Goal: Task Accomplishment & Management: Complete application form

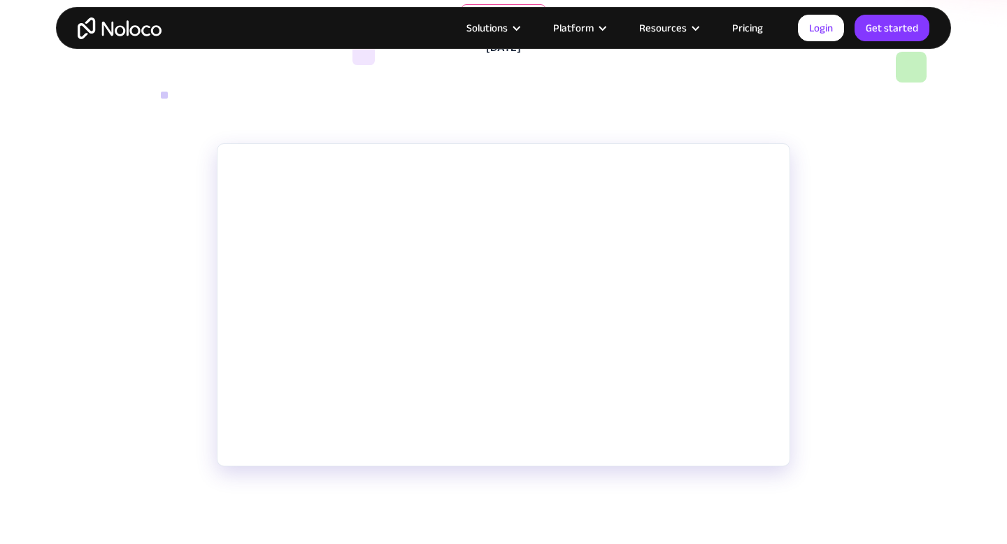
scroll to position [221, 0]
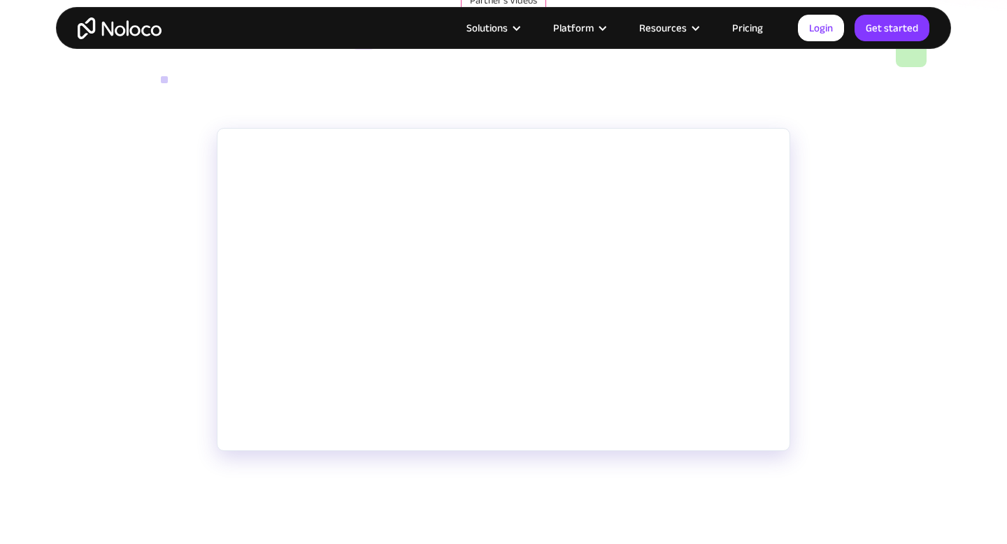
click at [757, 27] on link "Pricing" at bounding box center [748, 28] width 66 height 18
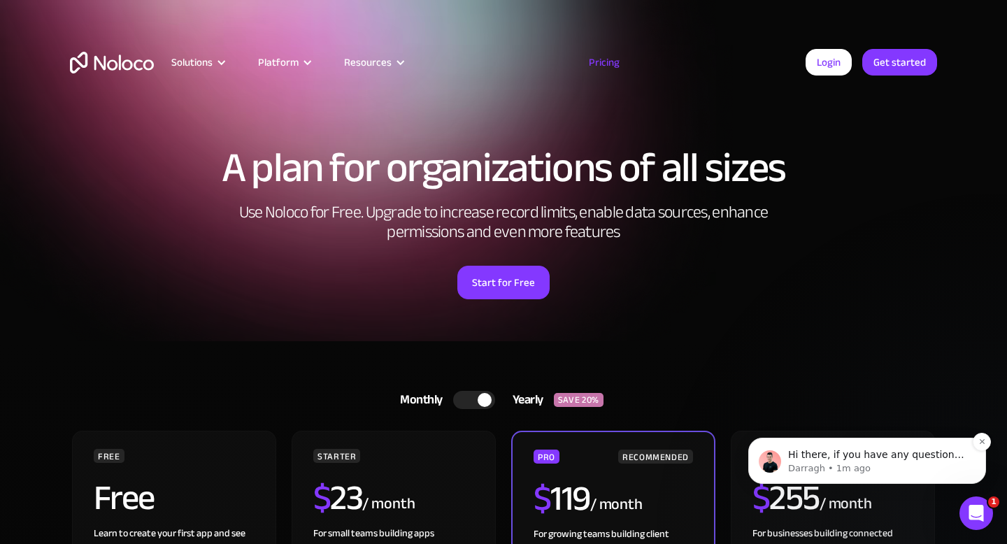
click at [871, 476] on div "Hi there, if you have any questions about our pricing, just let us know! Darrag…" at bounding box center [867, 461] width 238 height 46
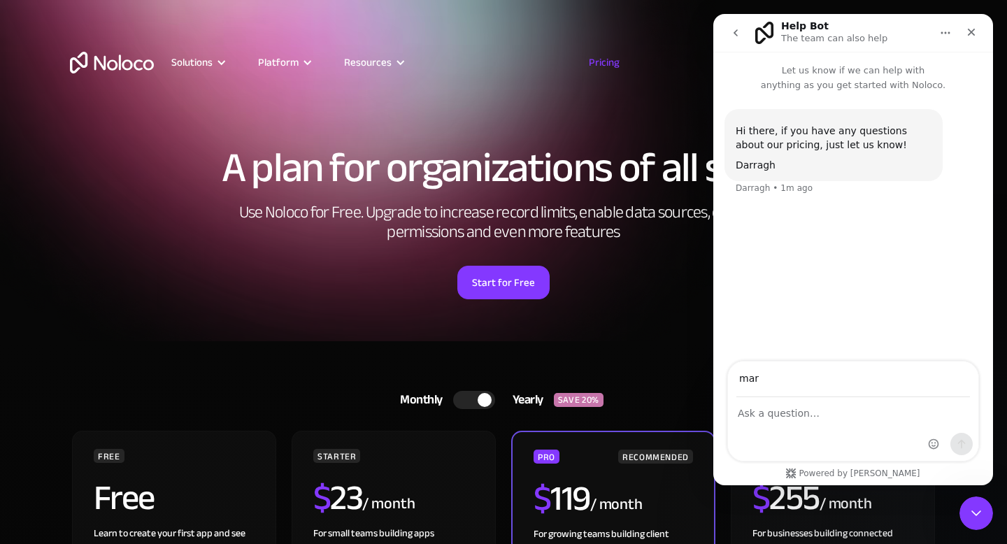
type input "marketing@galleryrealestate.ae"
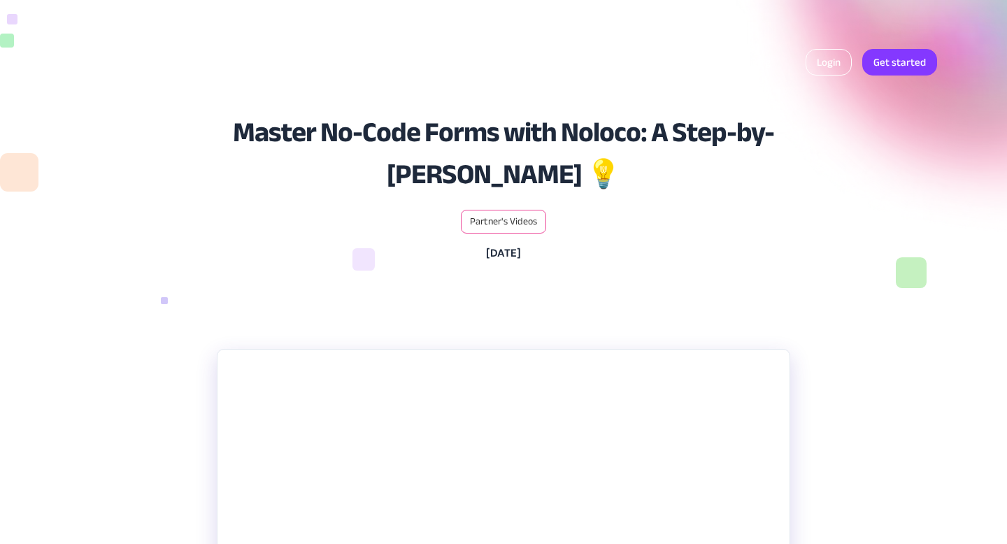
click at [822, 67] on link "Login" at bounding box center [829, 62] width 46 height 27
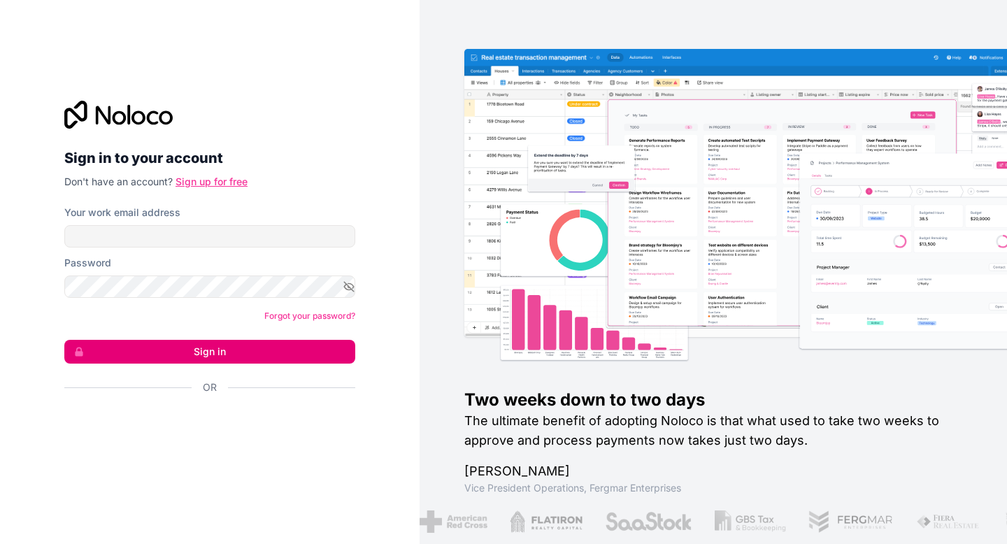
click at [207, 178] on link "Sign up for free" at bounding box center [212, 182] width 72 height 12
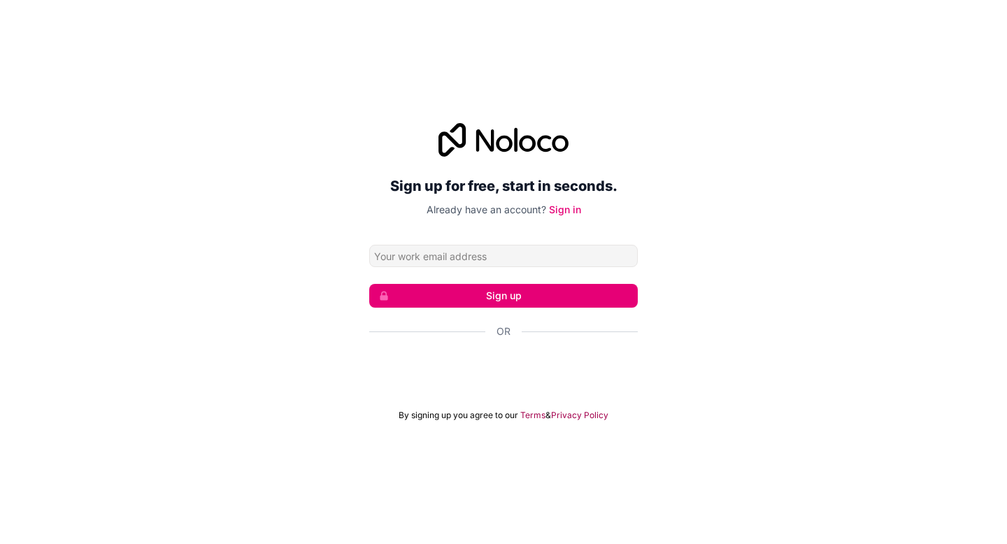
click at [444, 252] on input "Email address" at bounding box center [503, 256] width 269 height 22
type input "marketing@galleryrealestate.ae"
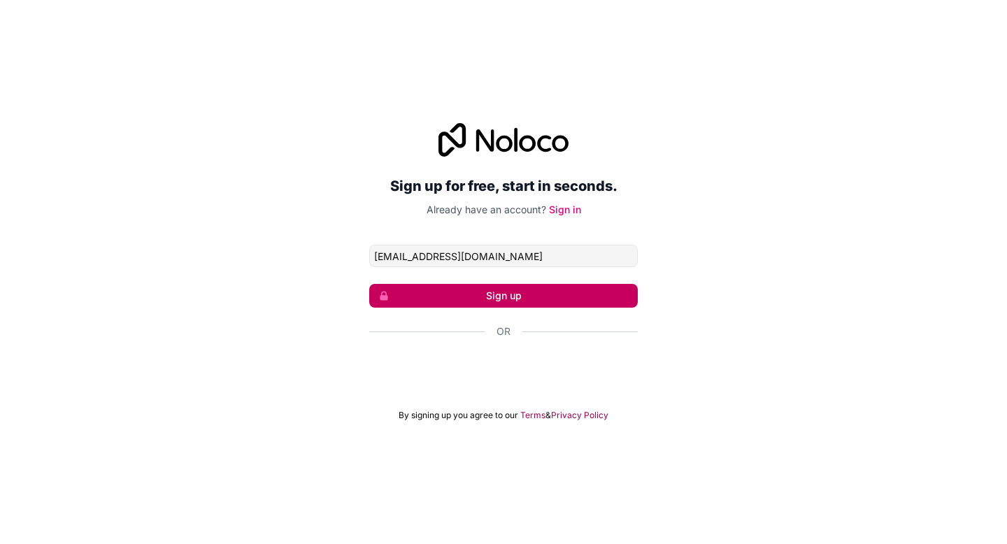
click at [481, 296] on button "Sign up" at bounding box center [503, 296] width 269 height 24
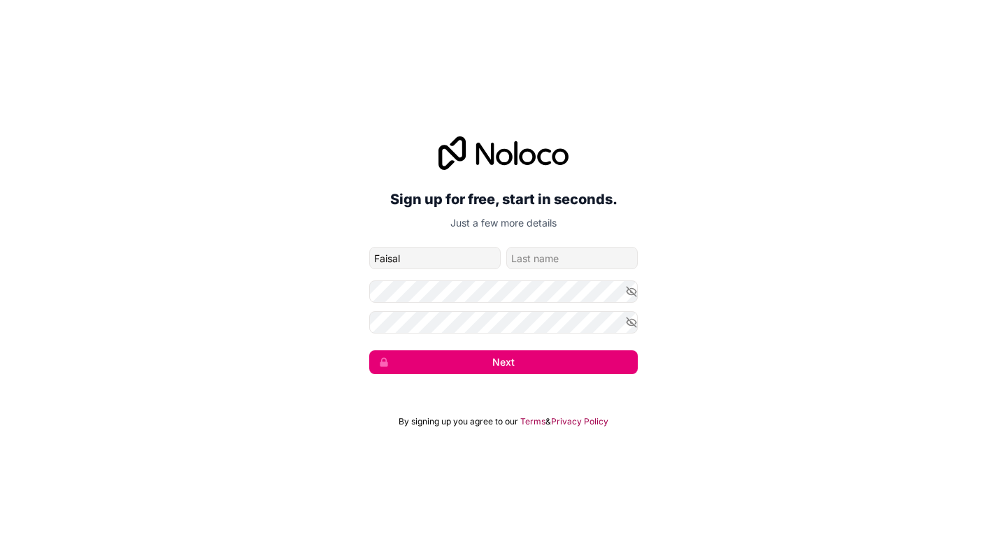
type input "Faisal"
click at [559, 255] on input "family-name" at bounding box center [571, 258] width 131 height 22
type input "Khan"
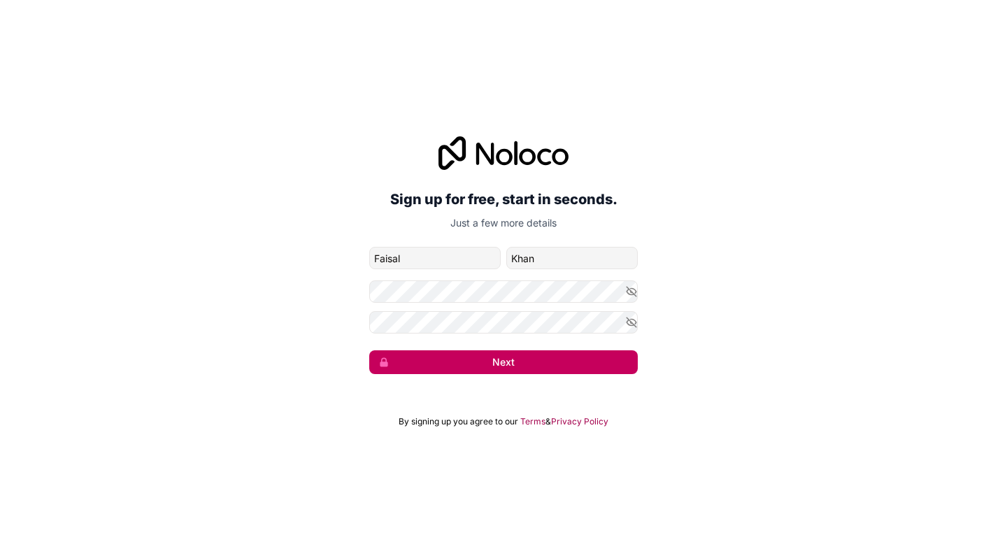
click at [520, 365] on button "Next" at bounding box center [503, 362] width 269 height 24
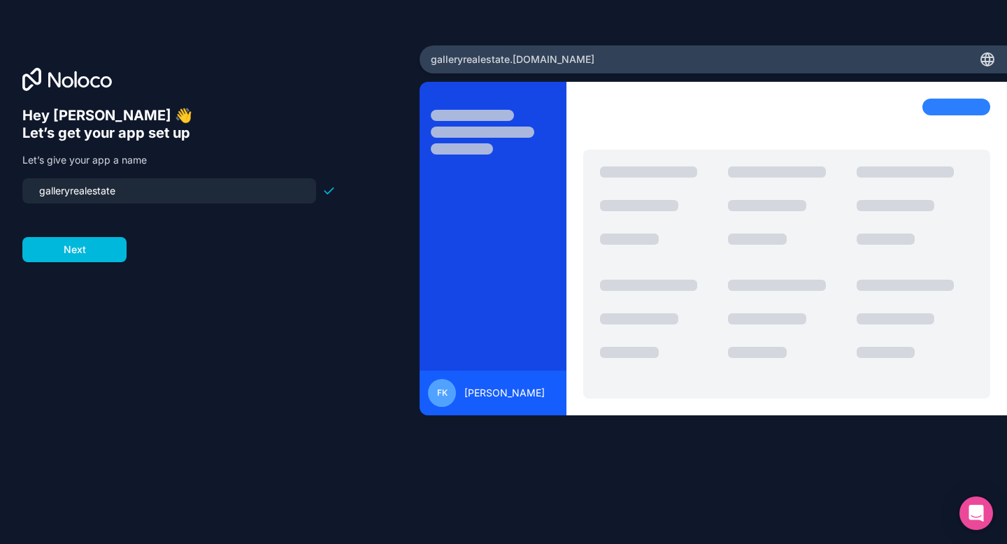
drag, startPoint x: 130, startPoint y: 187, endPoint x: 23, endPoint y: 190, distance: 107.0
click at [23, 190] on div "galleryrealestate" at bounding box center [169, 190] width 294 height 25
type input "l"
type input "luxeincorporations"
click at [98, 250] on button "Next" at bounding box center [74, 249] width 104 height 25
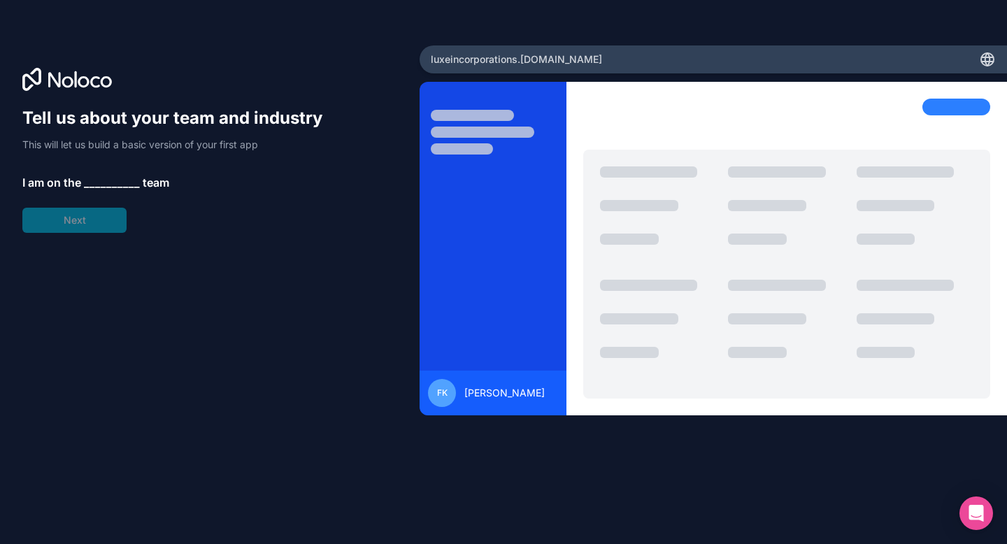
click at [114, 181] on span "__________" at bounding box center [112, 182] width 56 height 17
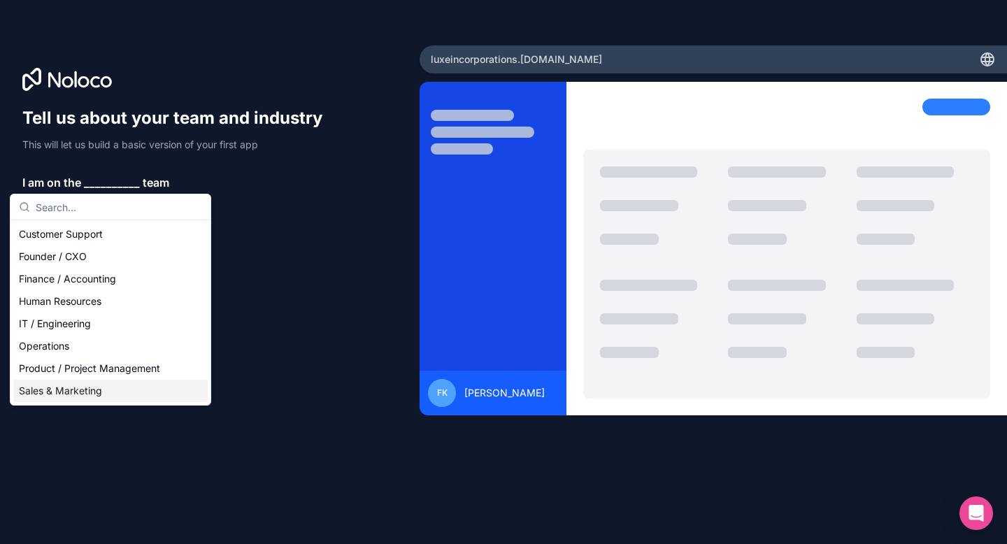
click at [90, 390] on div "Sales & Marketing" at bounding box center [110, 391] width 194 height 22
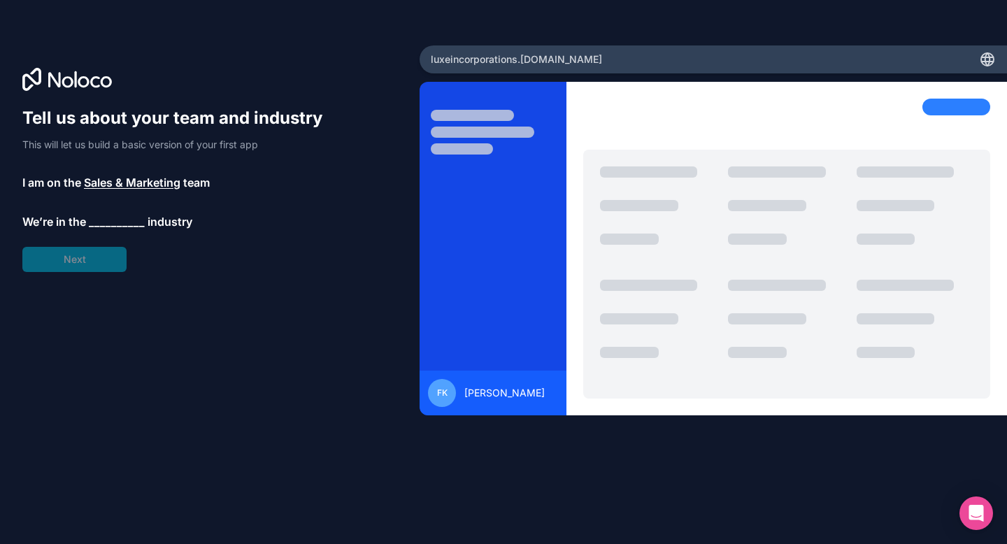
click at [117, 218] on span "__________" at bounding box center [117, 221] width 56 height 17
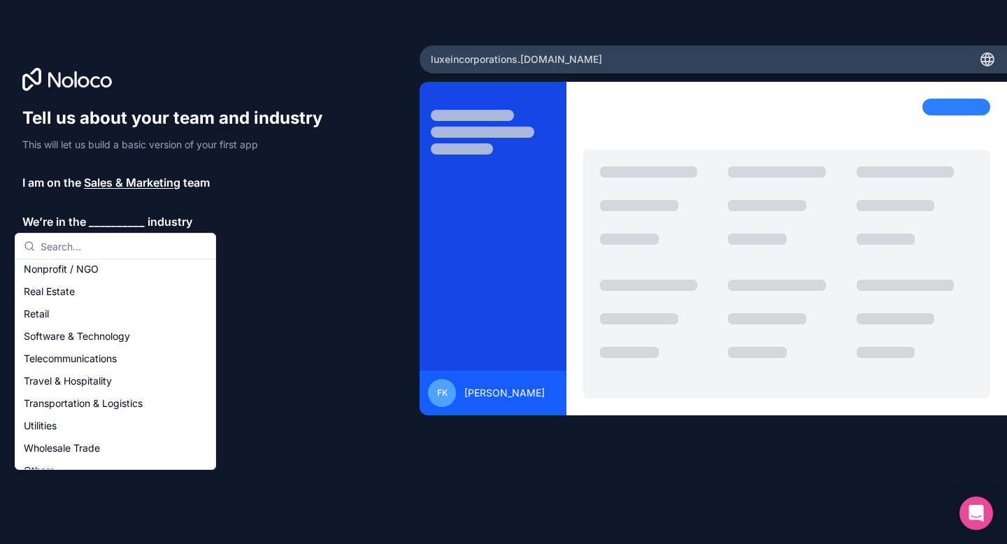
scroll to position [288, 0]
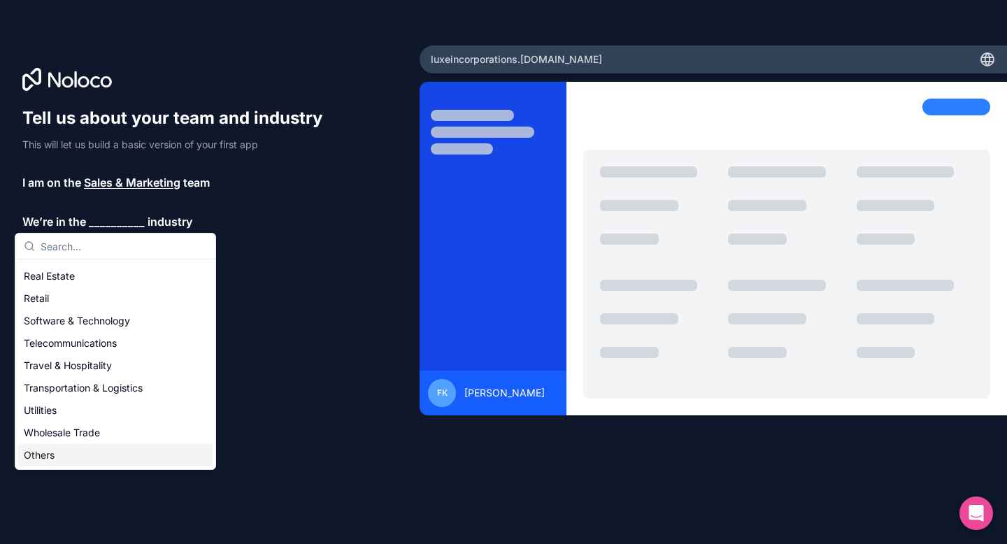
click at [63, 451] on div "Others" at bounding box center [115, 455] width 194 height 22
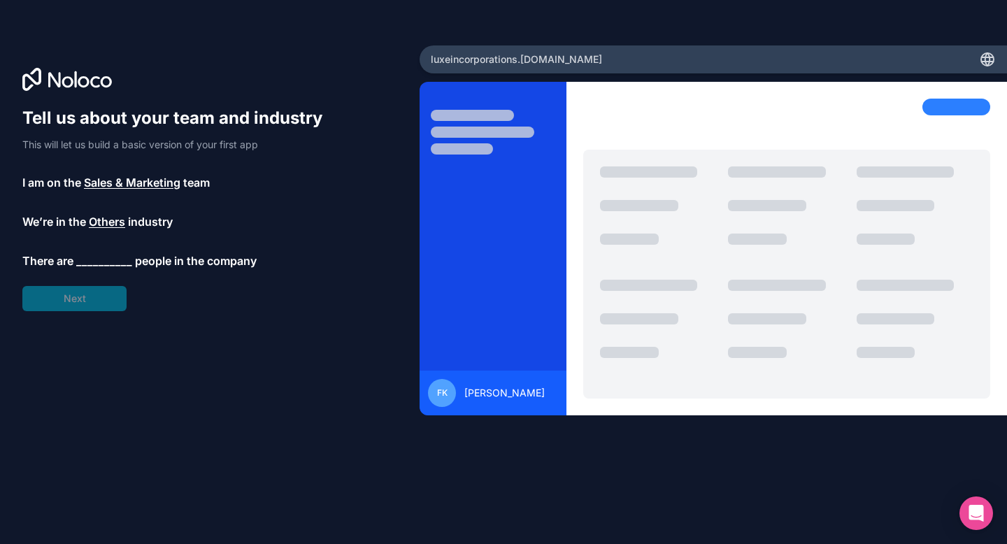
click at [83, 253] on span "__________" at bounding box center [104, 260] width 56 height 17
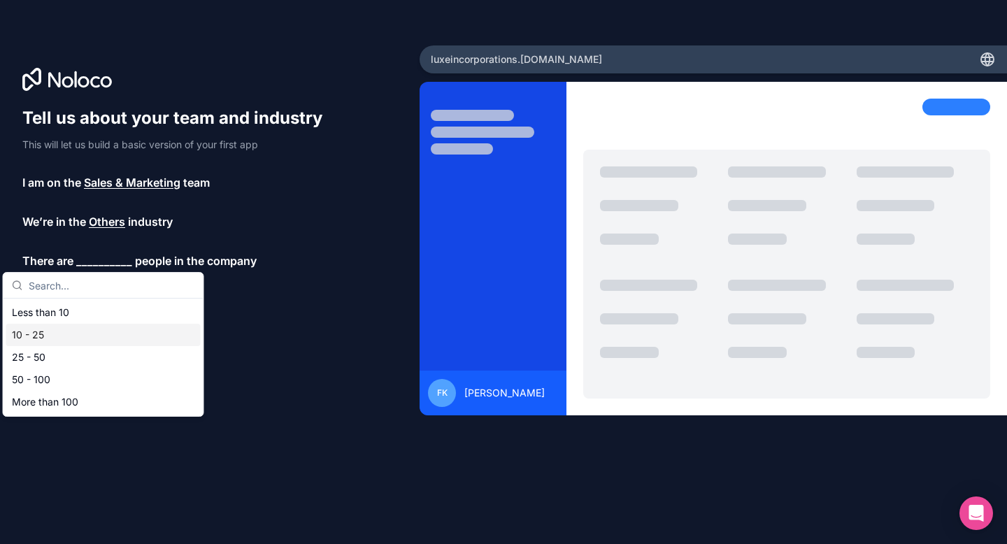
click at [83, 331] on div "10 - 25" at bounding box center [103, 335] width 194 height 22
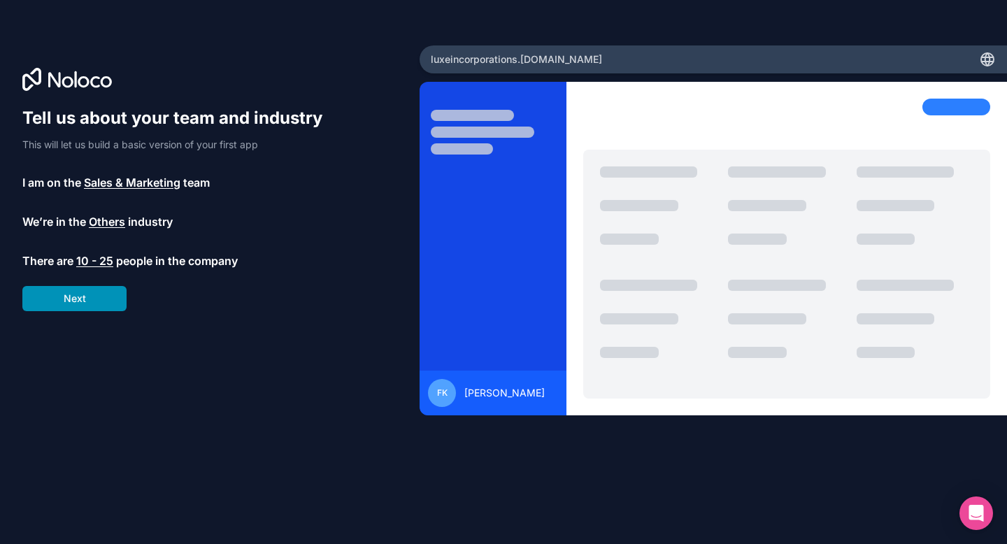
click at [74, 305] on button "Next" at bounding box center [74, 298] width 104 height 25
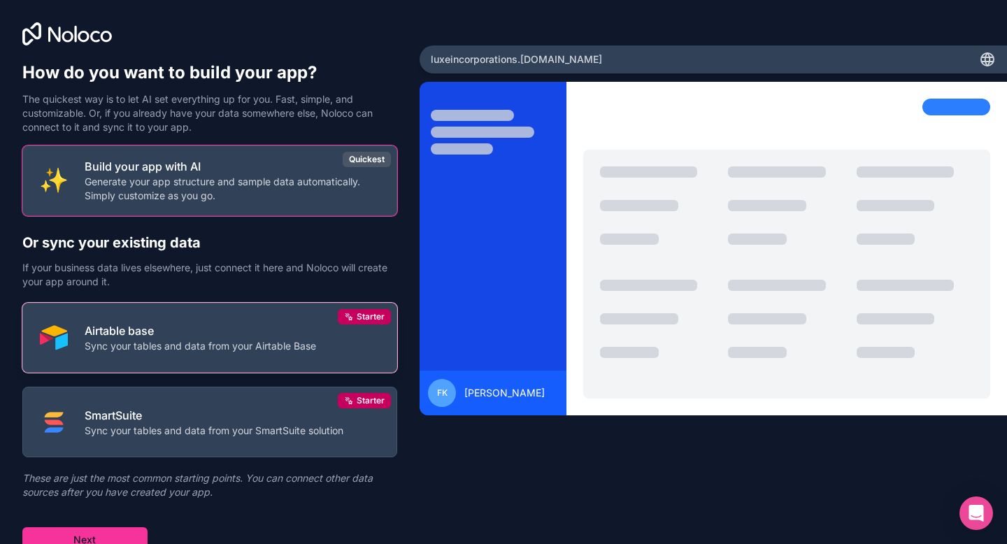
scroll to position [8, 0]
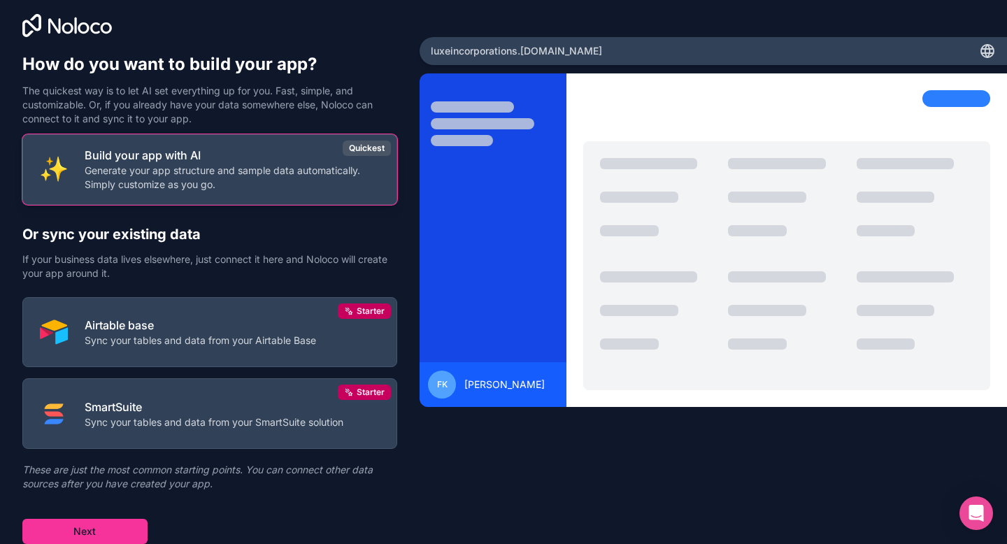
click at [301, 186] on p "Generate your app structure and sample data automatically. Simply customize as …" at bounding box center [232, 178] width 295 height 28
click at [239, 180] on p "Generate your app structure and sample data automatically. Simply customize as …" at bounding box center [232, 178] width 295 height 28
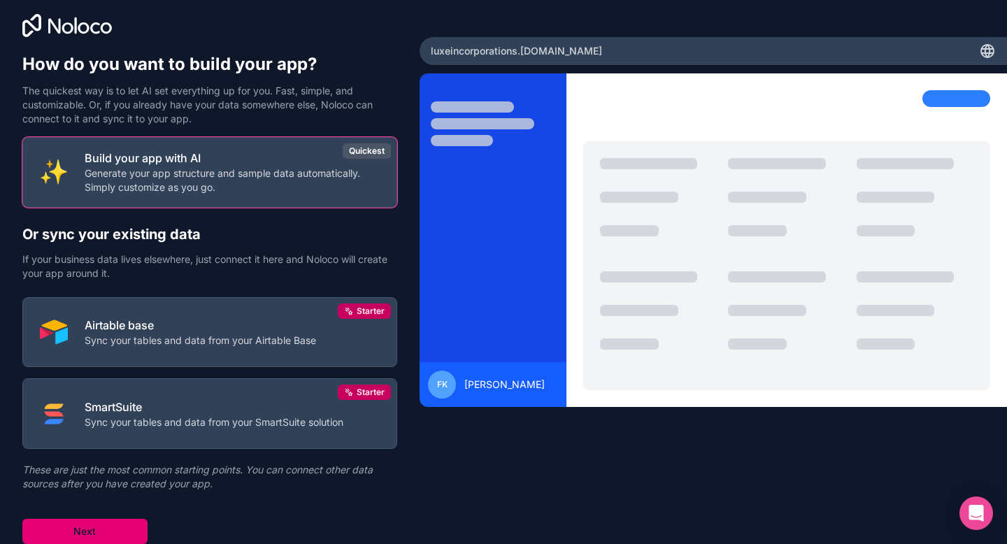
click at [99, 521] on button "Next" at bounding box center [84, 531] width 125 height 25
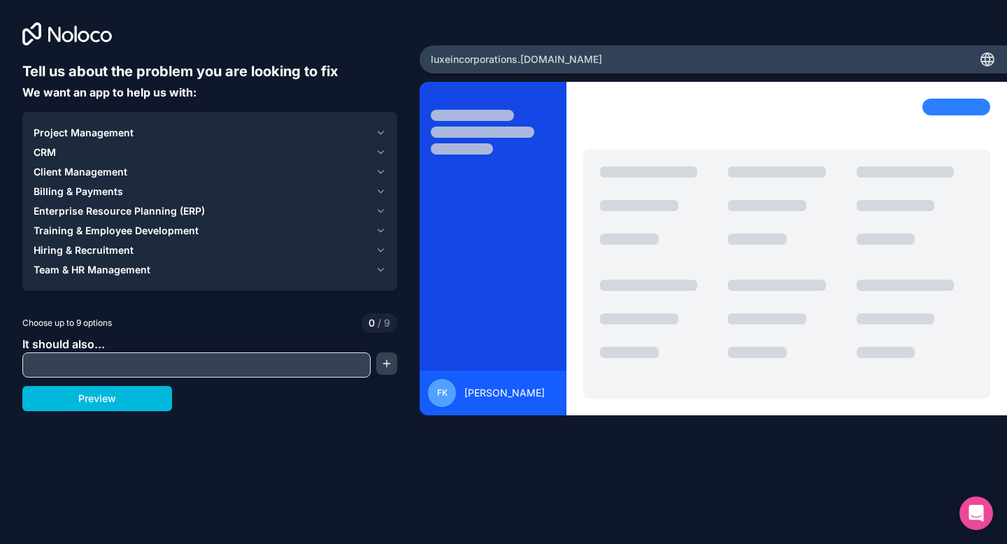
click at [98, 170] on span "Client Management" at bounding box center [81, 172] width 94 height 14
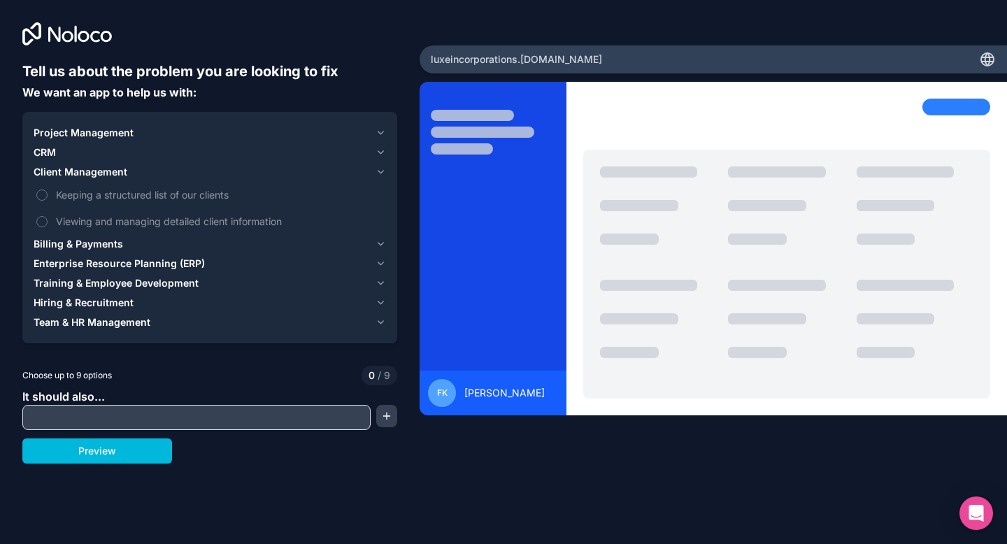
click at [50, 150] on span "CRM" at bounding box center [45, 152] width 22 height 14
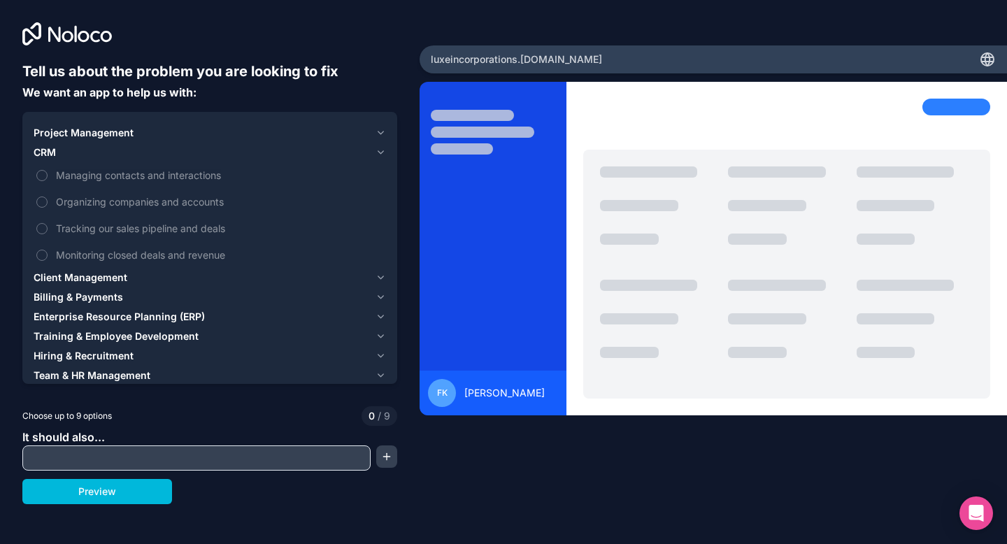
click at [103, 319] on span "Enterprise Resource Planning (ERP)" at bounding box center [119, 317] width 171 height 14
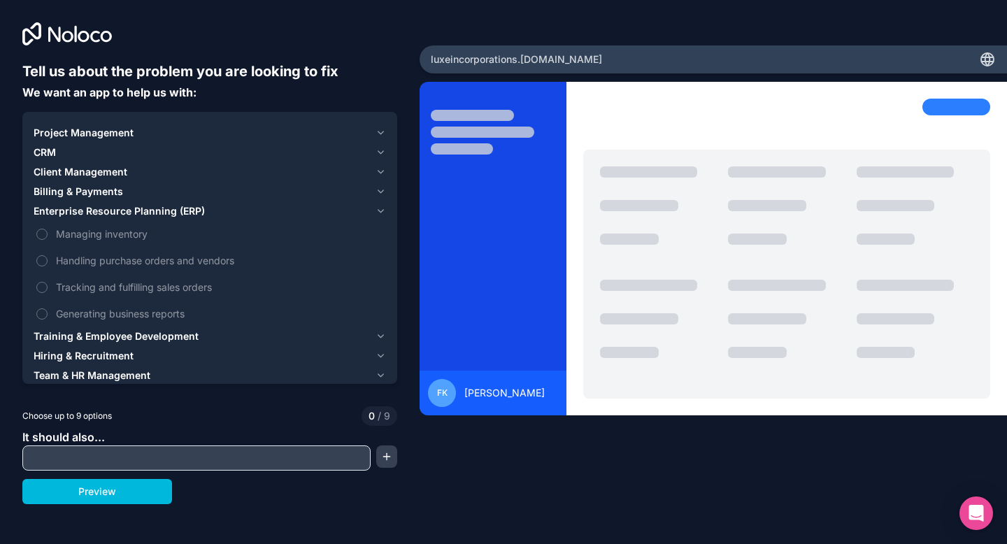
click at [104, 191] on span "Billing & Payments" at bounding box center [79, 192] width 90 height 14
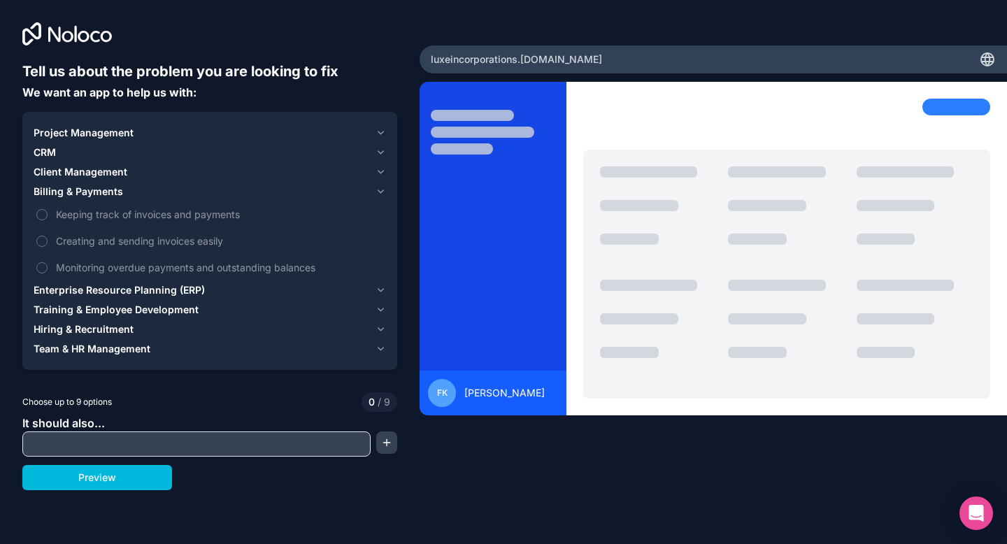
click at [104, 173] on span "Client Management" at bounding box center [81, 172] width 94 height 14
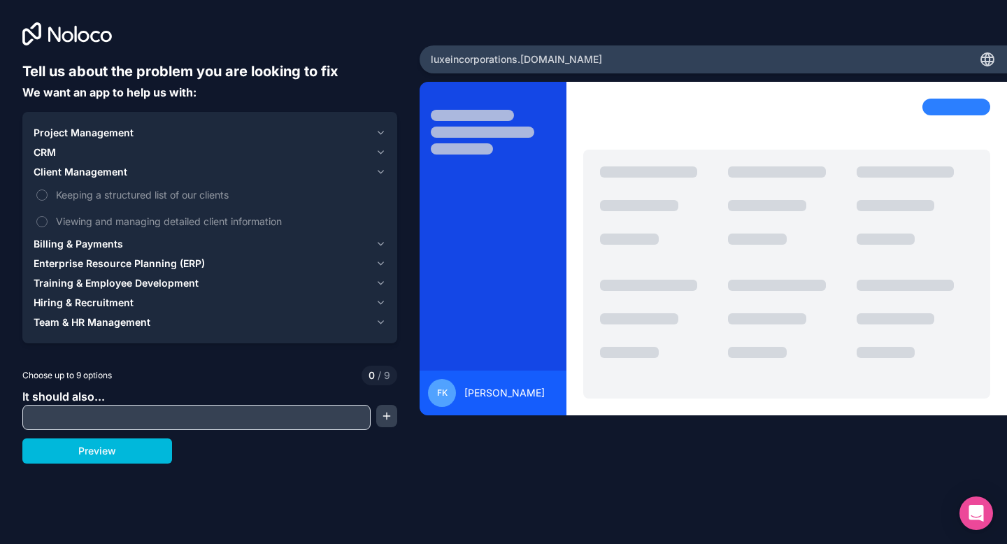
click at [97, 245] on span "Billing & Payments" at bounding box center [79, 244] width 90 height 14
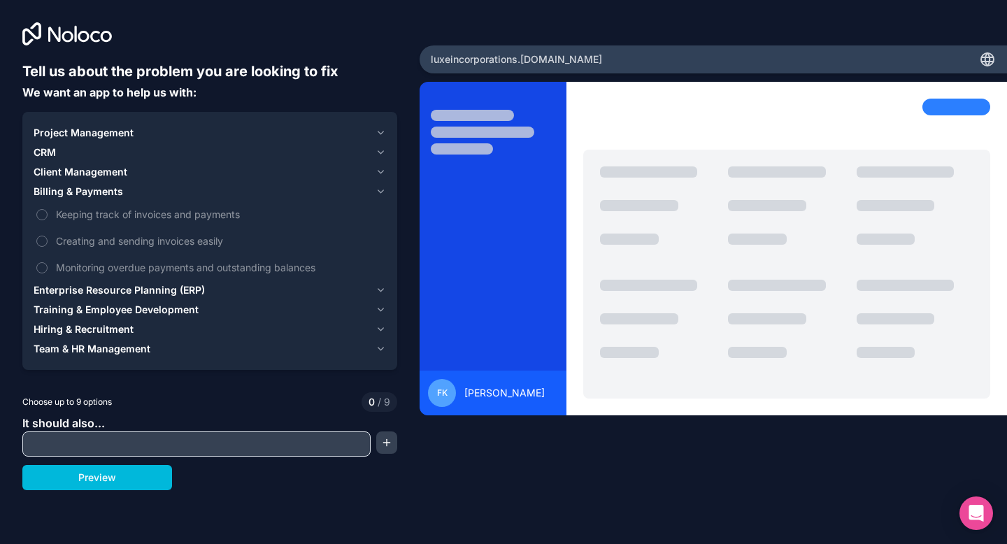
click at [83, 170] on span "Client Management" at bounding box center [81, 172] width 94 height 14
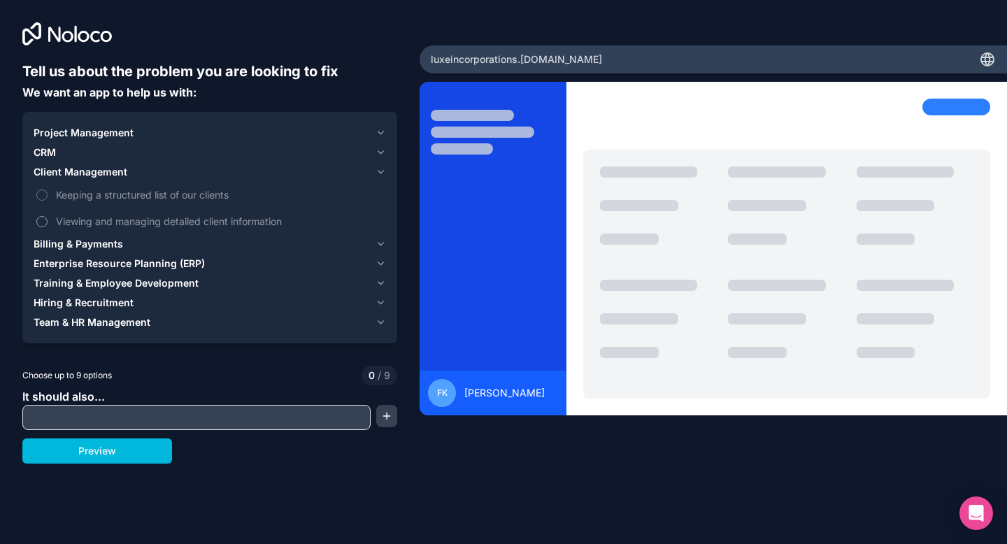
click at [48, 223] on label "Viewing and managing detailed client information" at bounding box center [210, 221] width 352 height 26
click at [48, 223] on button "Viewing and managing detailed client information" at bounding box center [41, 221] width 11 height 11
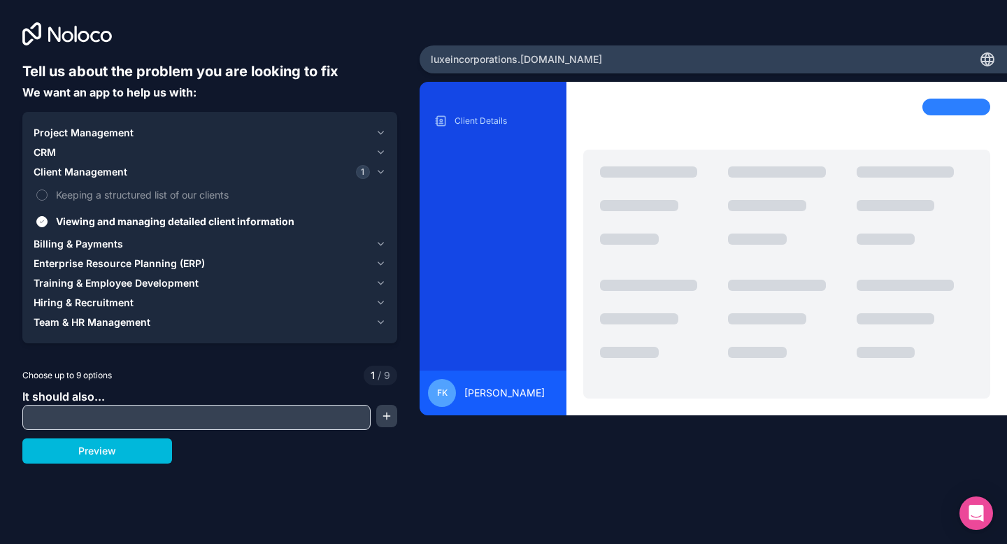
click at [105, 415] on input "text" at bounding box center [196, 418] width 341 height 20
type input "Have a resource hub"
click at [143, 452] on button "Preview" at bounding box center [97, 451] width 150 height 25
click at [152, 419] on input "Have a resource hub" at bounding box center [196, 418] width 341 height 20
click at [390, 415] on button "button" at bounding box center [386, 416] width 21 height 22
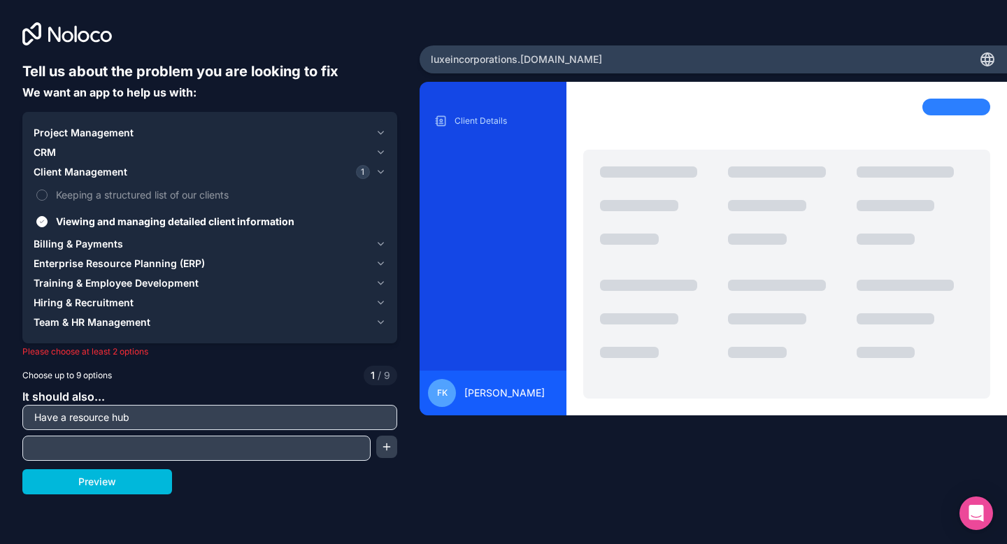
click at [193, 452] on input "text" at bounding box center [196, 449] width 341 height 20
type input "L"
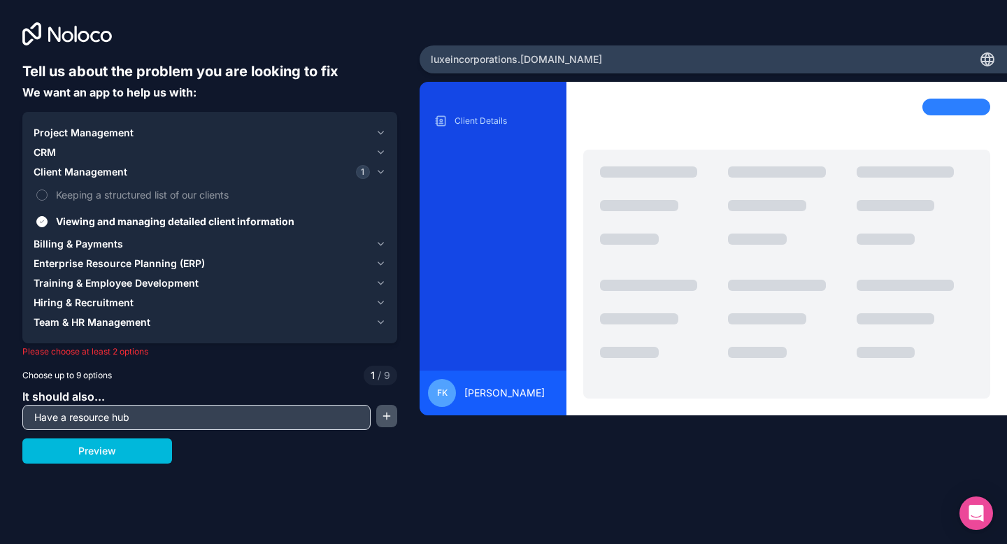
click at [391, 419] on button "button" at bounding box center [386, 416] width 21 height 22
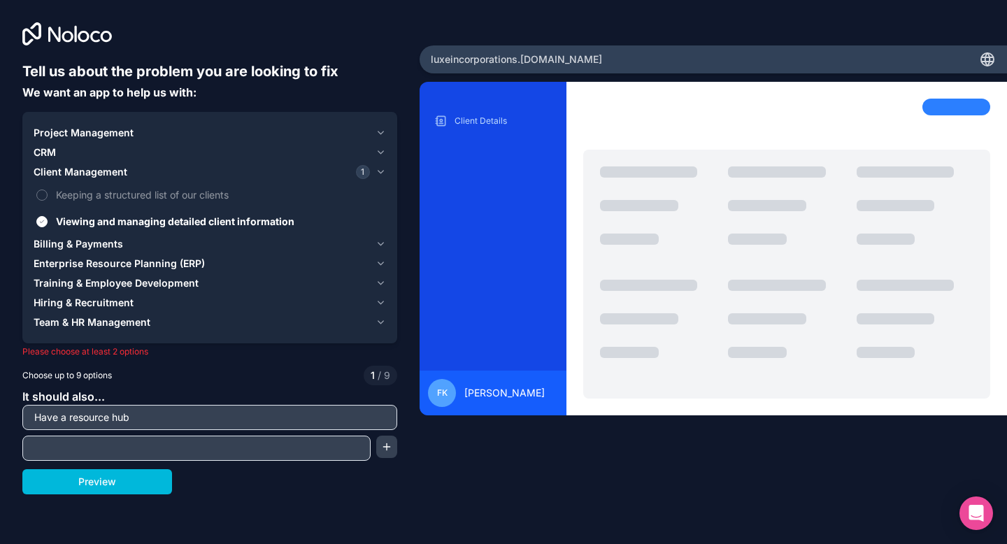
click at [253, 452] on input "text" at bounding box center [196, 449] width 341 height 20
type input "S"
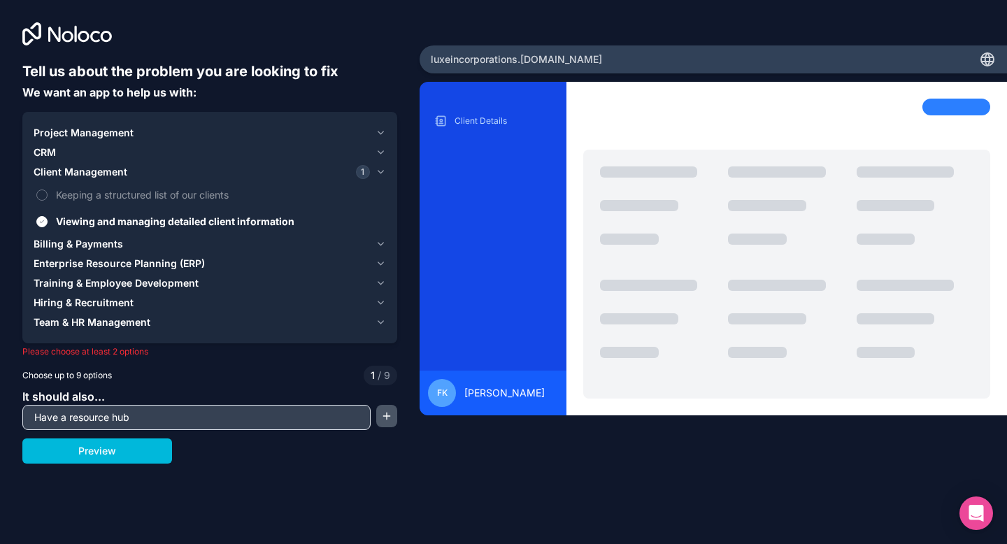
click at [390, 422] on button "button" at bounding box center [386, 416] width 21 height 22
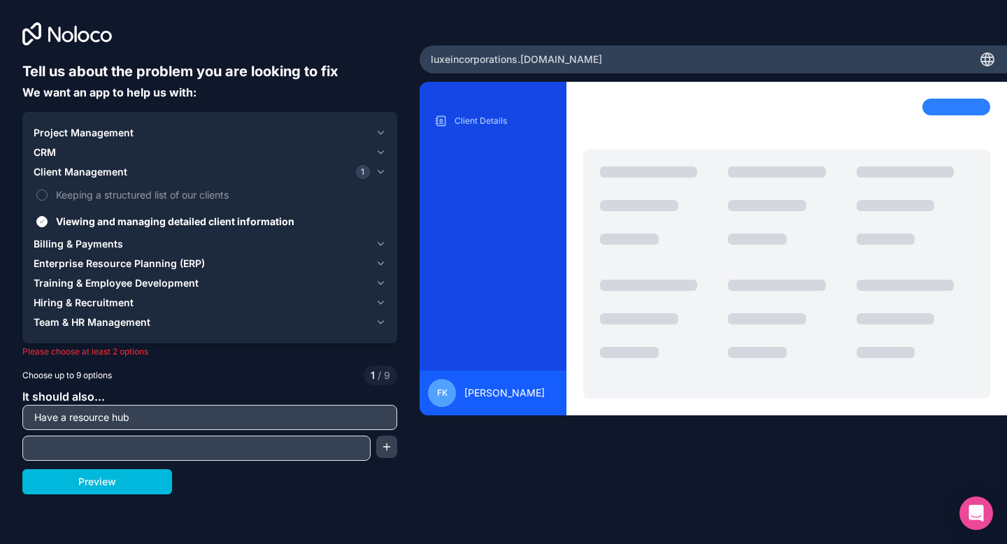
click at [319, 450] on input "text" at bounding box center [196, 449] width 341 height 20
type input "A page full of the latest offers"
click at [388, 447] on button "button" at bounding box center [386, 447] width 21 height 22
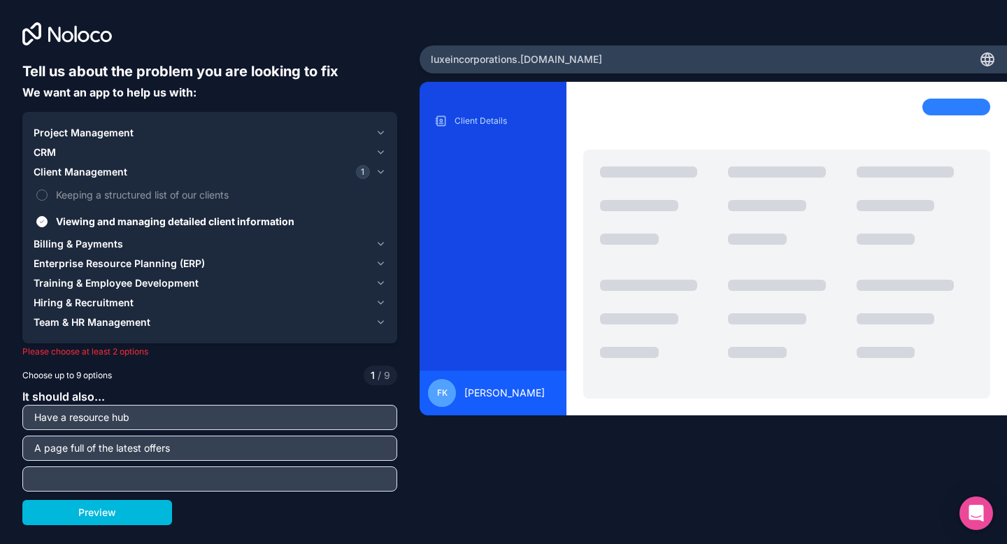
click at [308, 473] on input "text" at bounding box center [210, 479] width 368 height 20
type input "Page for investemenrt opportunoties"
click at [394, 486] on div "Page for investemenrt opportunoties" at bounding box center [209, 478] width 375 height 25
click at [307, 472] on input "Page for investemenrt opportunoties" at bounding box center [210, 479] width 368 height 20
click at [373, 371] on span "1" at bounding box center [373, 376] width 4 height 14
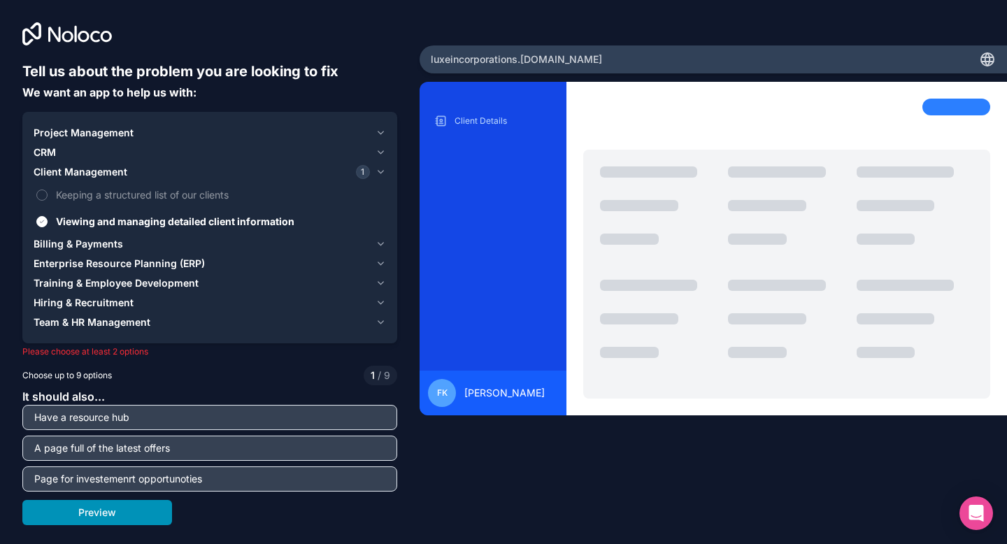
click at [143, 515] on button "Preview" at bounding box center [97, 512] width 150 height 25
click at [143, 284] on span "Training & Employee Development" at bounding box center [116, 283] width 165 height 14
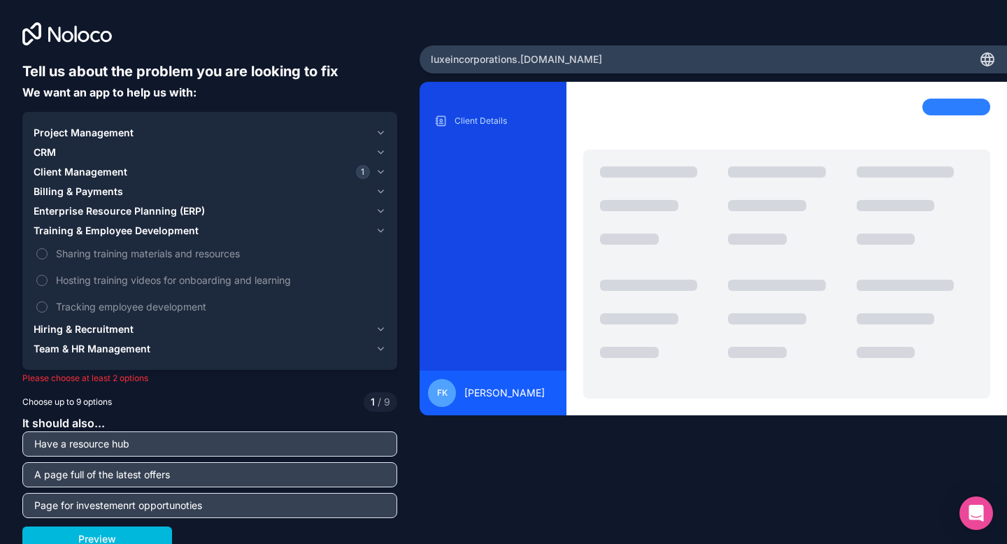
click at [104, 229] on span "Training & Employee Development" at bounding box center [116, 231] width 165 height 14
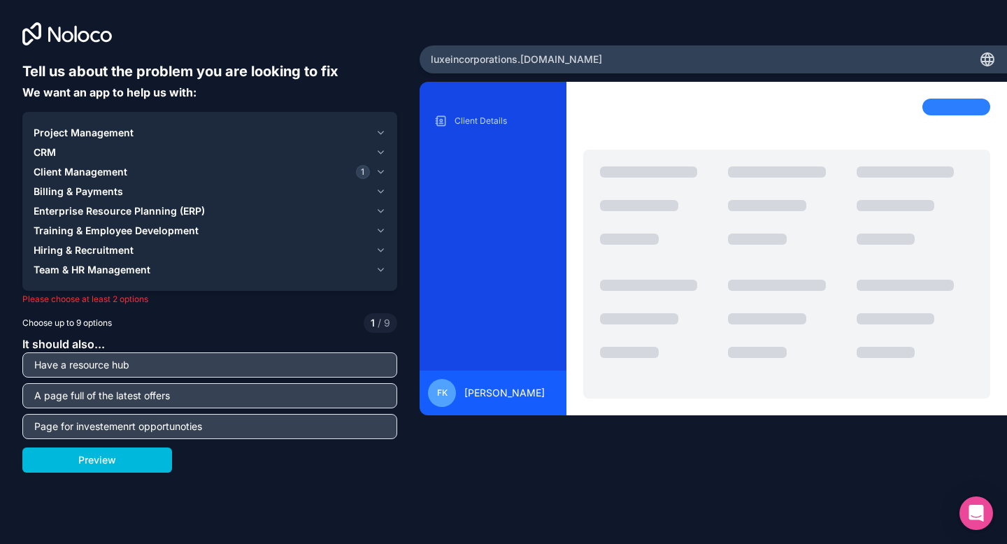
click at [55, 158] on span "CRM" at bounding box center [45, 152] width 22 height 14
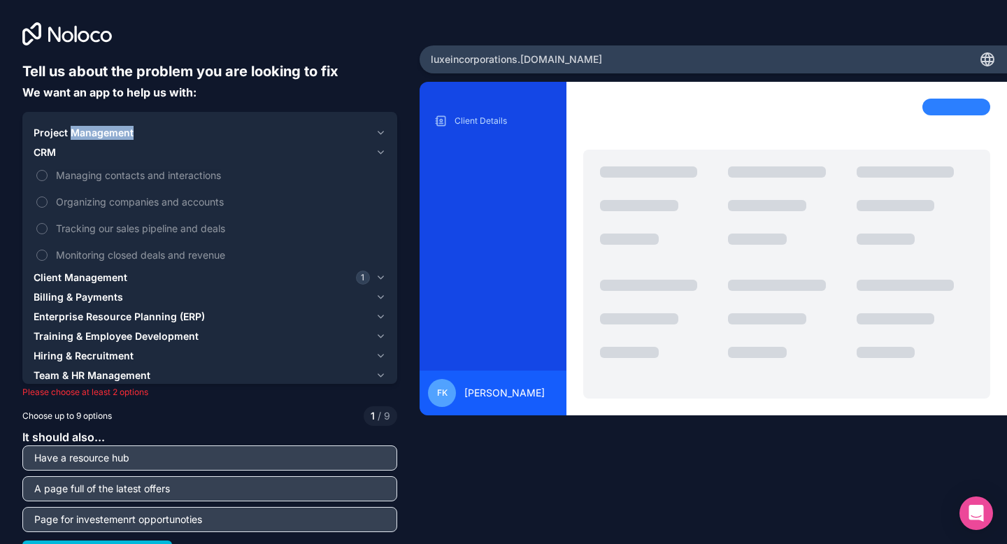
click at [38, 136] on span "Project Management" at bounding box center [84, 133] width 100 height 14
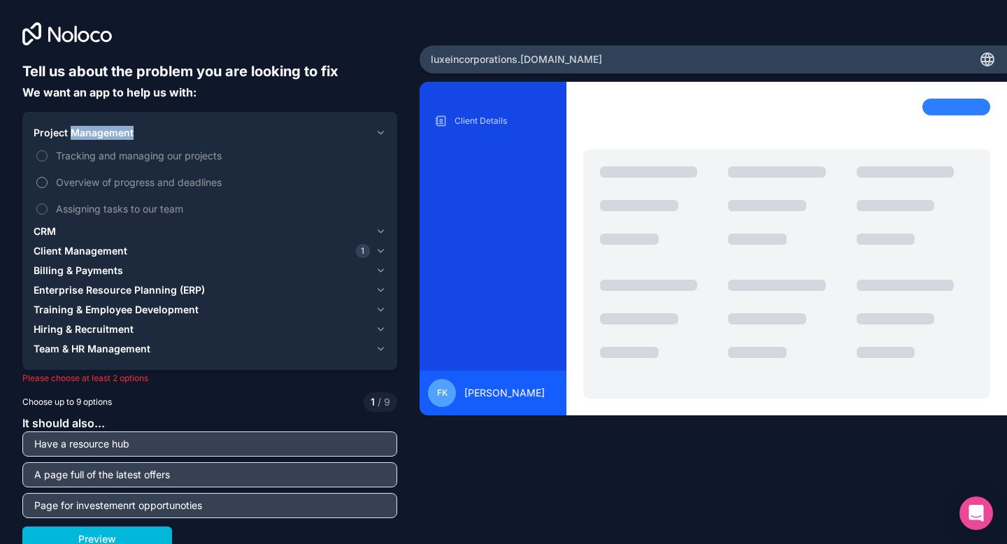
click at [44, 177] on button "Overview of progress and deadlines" at bounding box center [41, 182] width 11 height 11
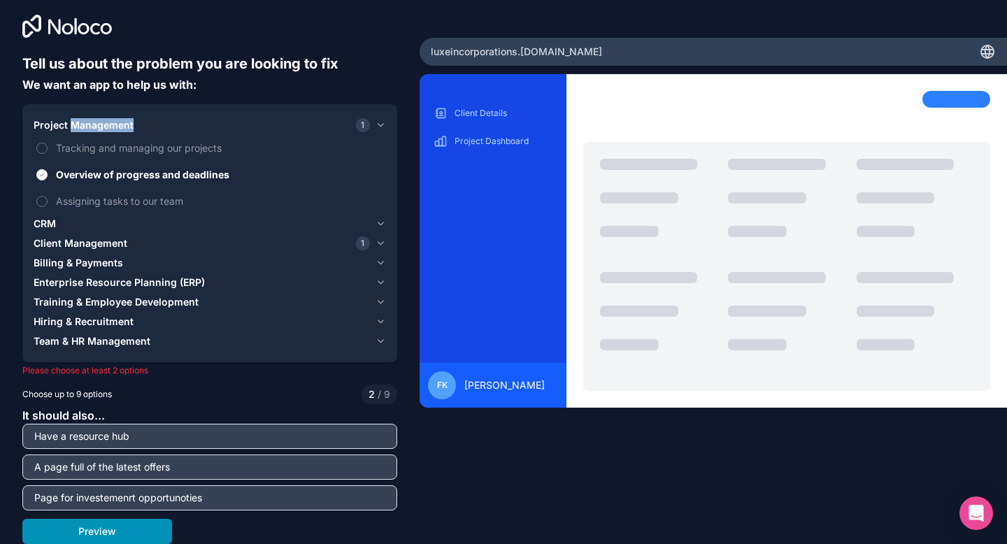
click at [115, 531] on button "Preview" at bounding box center [97, 531] width 150 height 25
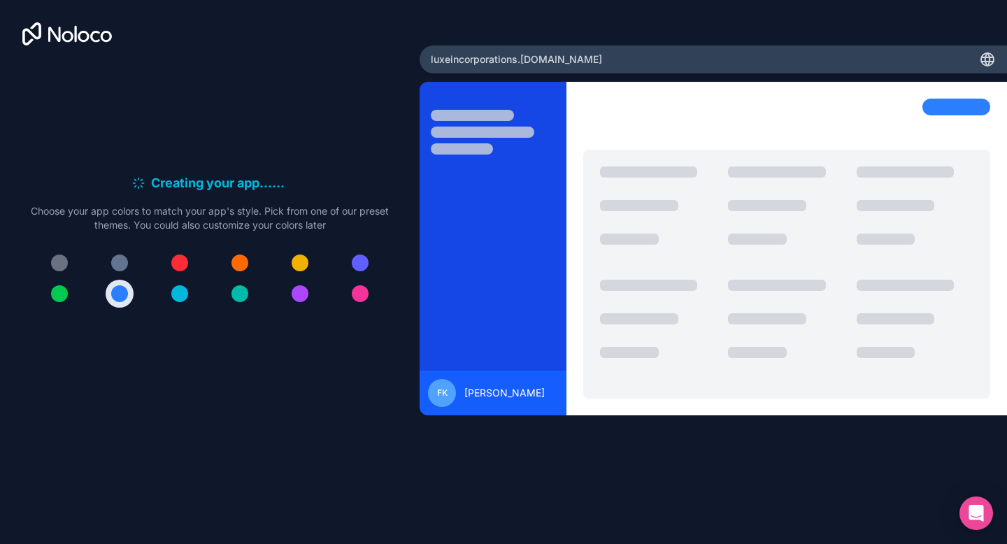
scroll to position [0, 0]
click at [63, 264] on div at bounding box center [59, 263] width 17 height 17
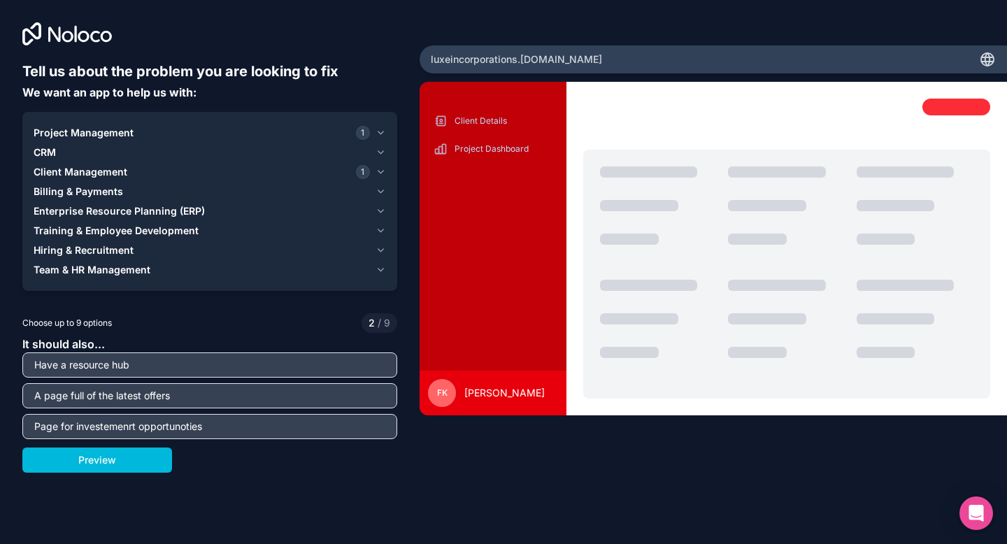
drag, startPoint x: 205, startPoint y: 428, endPoint x: 36, endPoint y: 413, distance: 169.3
click at [36, 413] on div "It should also... Have a resource hub A page full of the latest offers Page for…" at bounding box center [209, 388] width 375 height 104
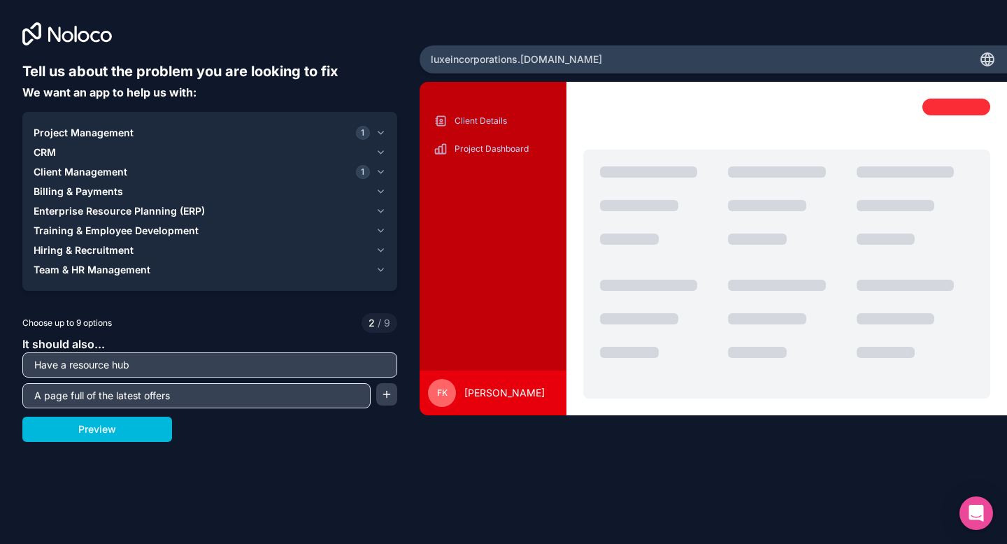
drag, startPoint x: 178, startPoint y: 395, endPoint x: 0, endPoint y: 392, distance: 178.4
click at [0, 392] on div "Tell us about the problem you are looking to fix We want an app to help us with…" at bounding box center [210, 226] width 420 height 453
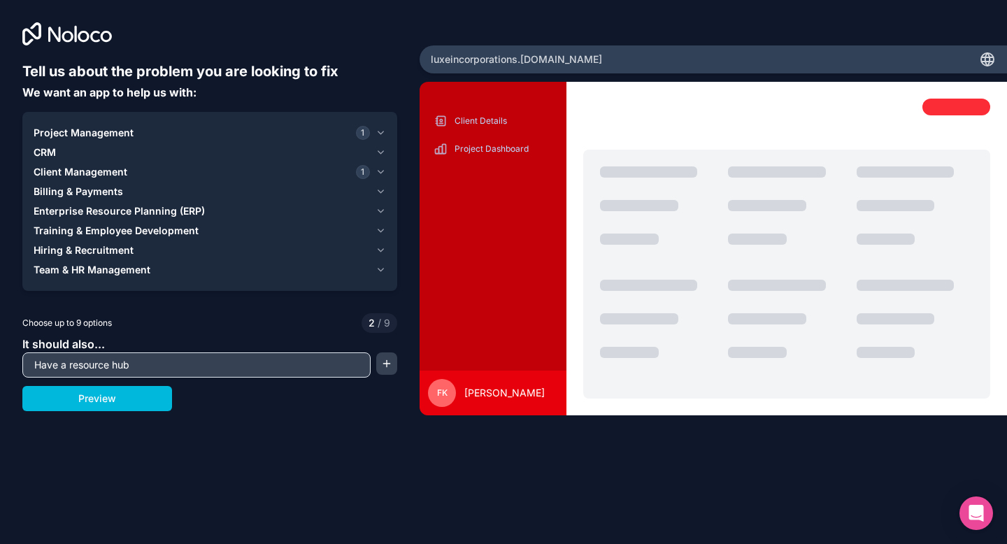
drag, startPoint x: 149, startPoint y: 365, endPoint x: 0, endPoint y: 357, distance: 149.2
click at [0, 357] on div "Tell us about the problem you are looking to fix We want an app to help us with…" at bounding box center [210, 226] width 420 height 453
click at [75, 397] on button "Preview" at bounding box center [97, 398] width 150 height 25
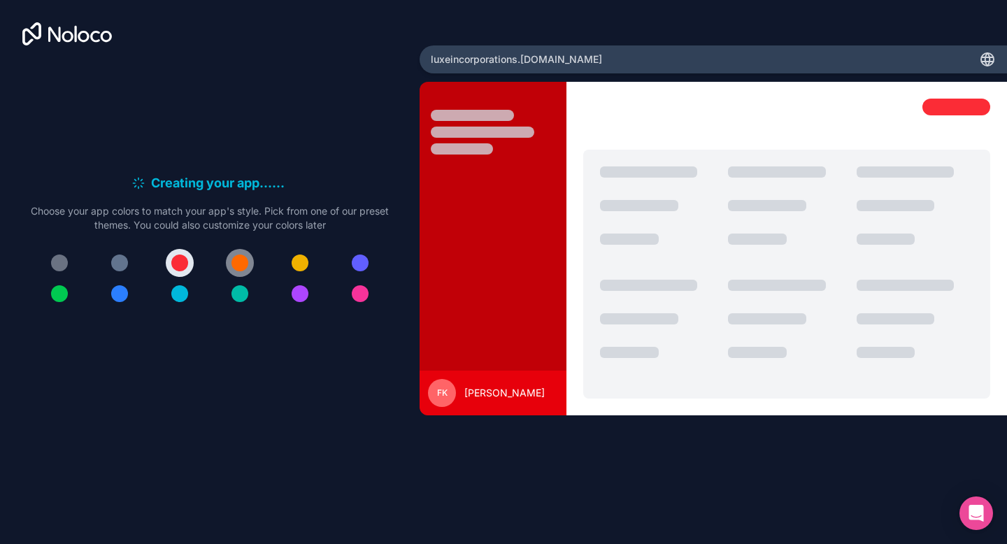
click at [242, 269] on div at bounding box center [239, 263] width 17 height 17
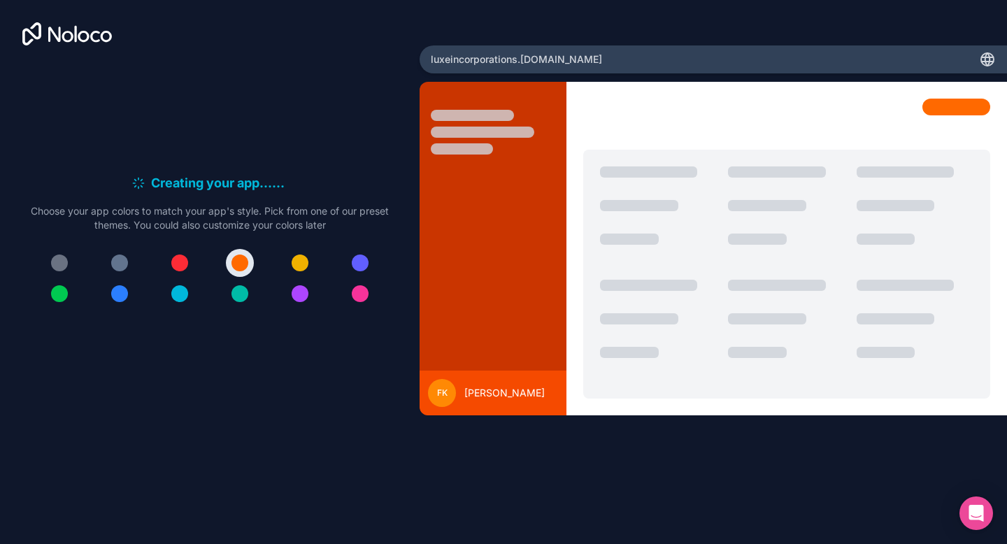
click at [985, 64] on icon at bounding box center [987, 59] width 17 height 17
click at [91, 41] on icon at bounding box center [67, 33] width 90 height 23
click at [43, 27] on icon at bounding box center [67, 33] width 90 height 23
